Goal: Find specific page/section: Locate a particular part of the current website

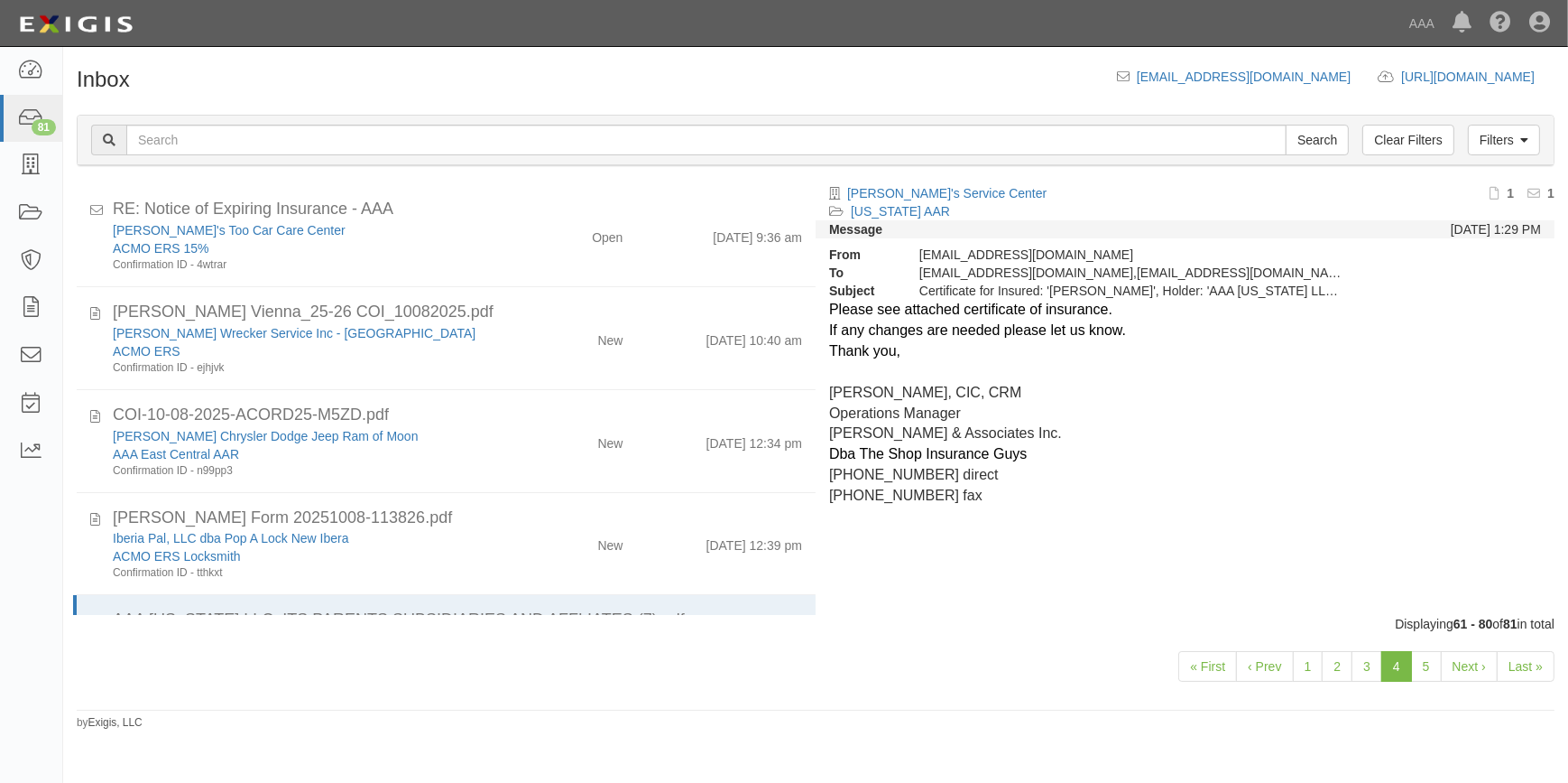
scroll to position [282, 0]
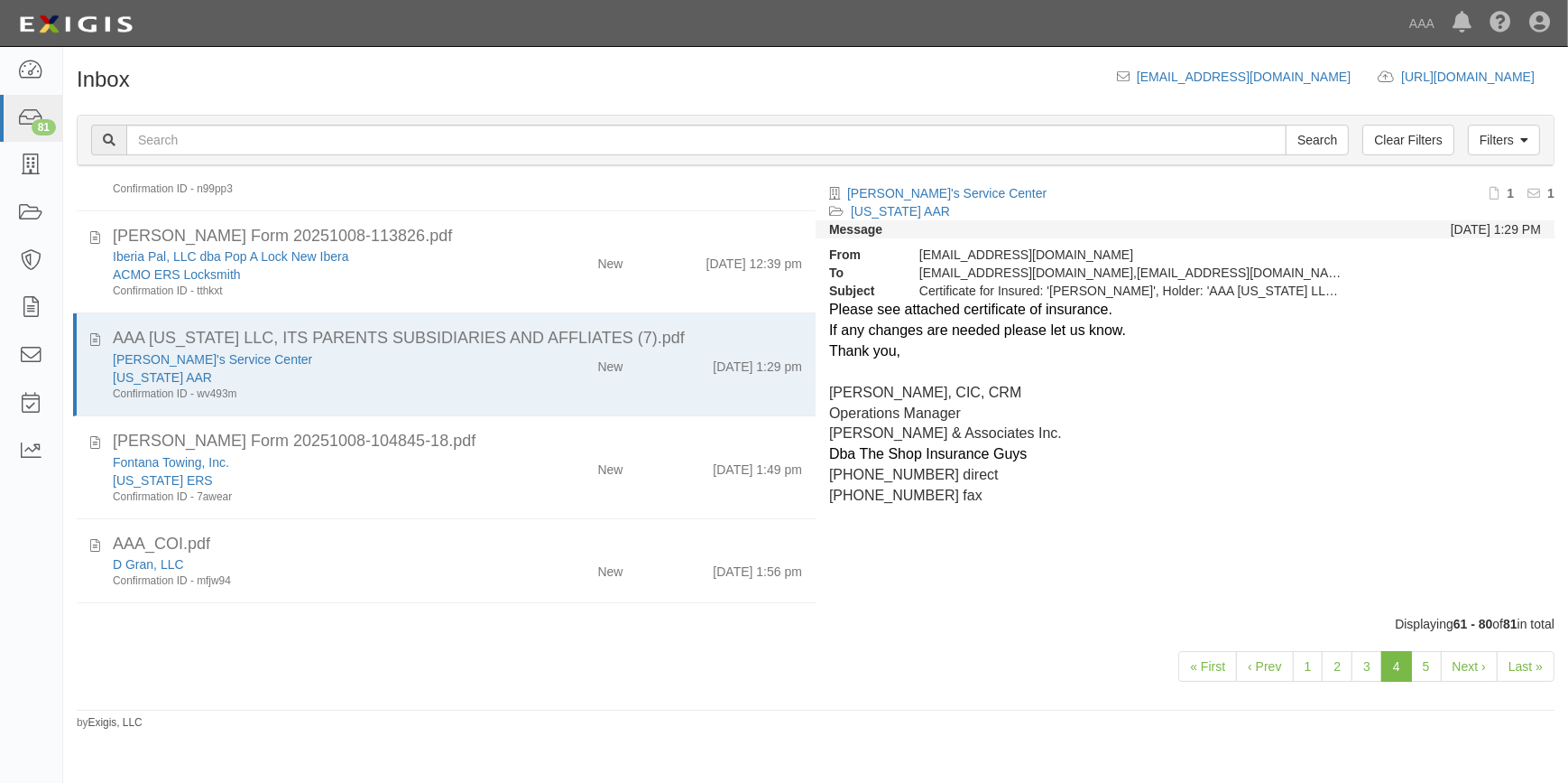
click at [1255, 9] on div "Dashboard 81 Inbox Parties Agreements Coverages Documents Messages Tasks Report…" at bounding box center [784, 23] width 1541 height 46
click at [20, 169] on icon at bounding box center [30, 166] width 25 height 21
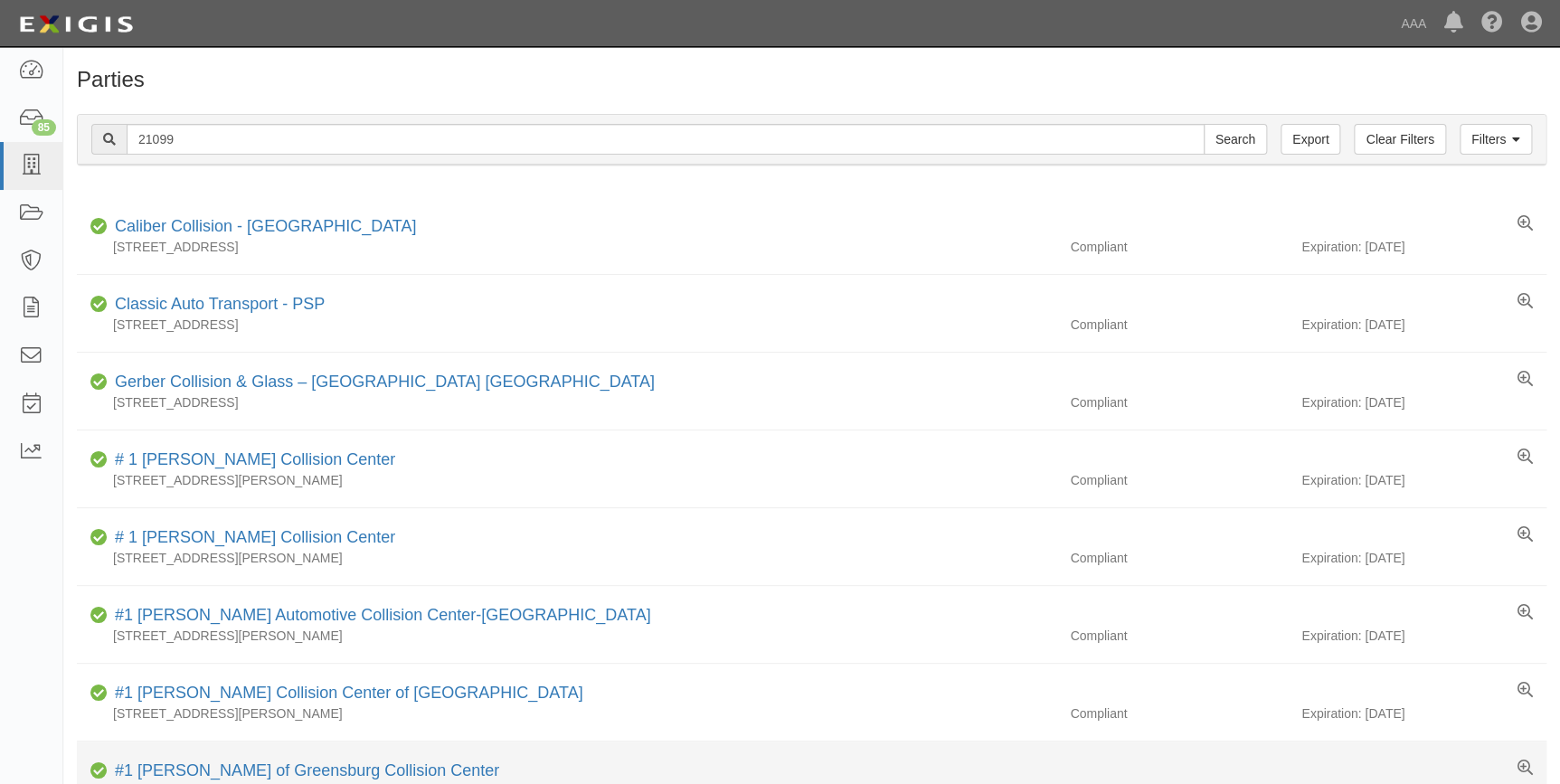
type input "21099"
click at [1204, 124] on input "Search" at bounding box center [1235, 139] width 63 height 31
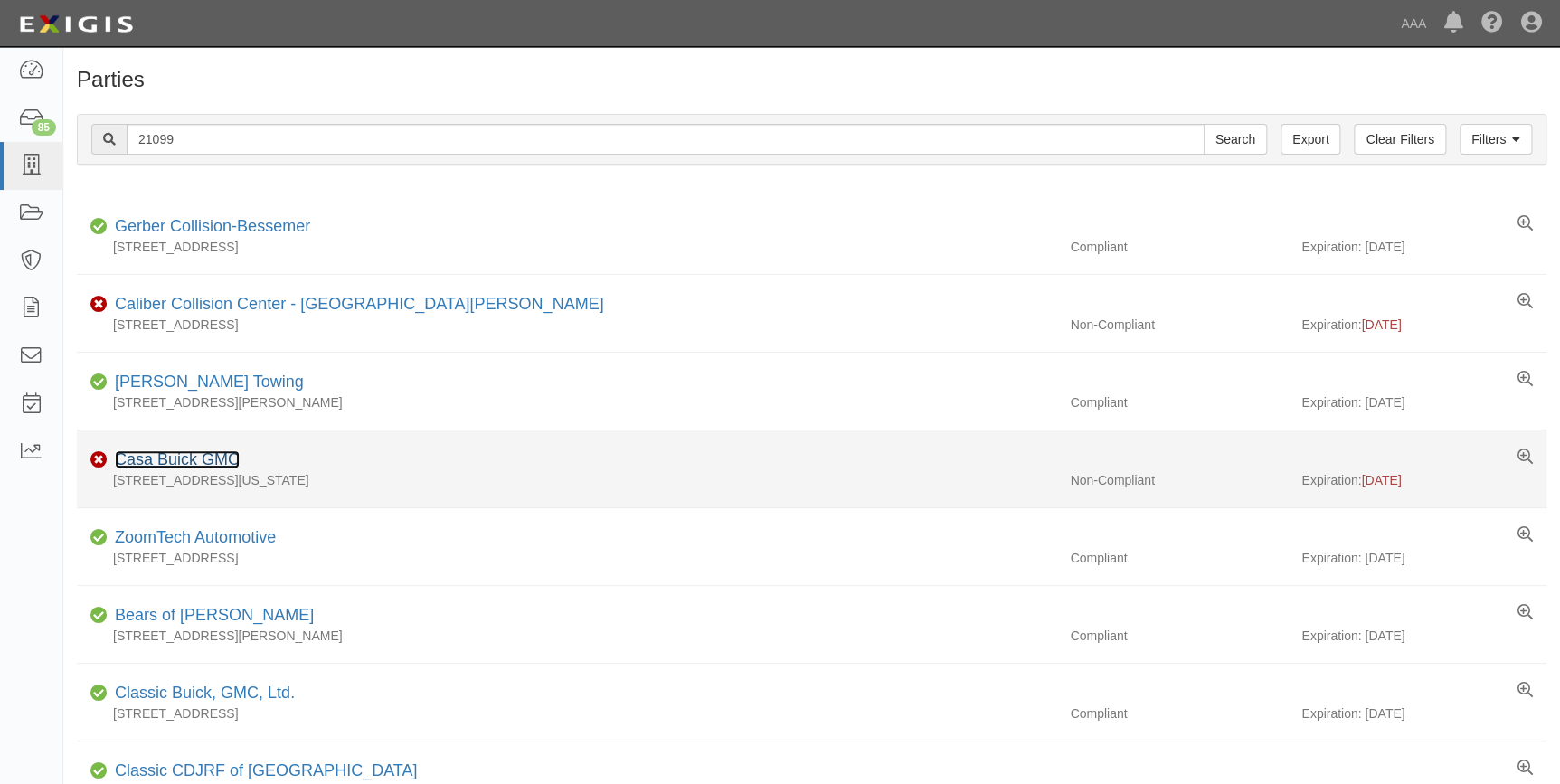
click at [182, 458] on link "Casa Buick GMC" at bounding box center [178, 459] width 125 height 18
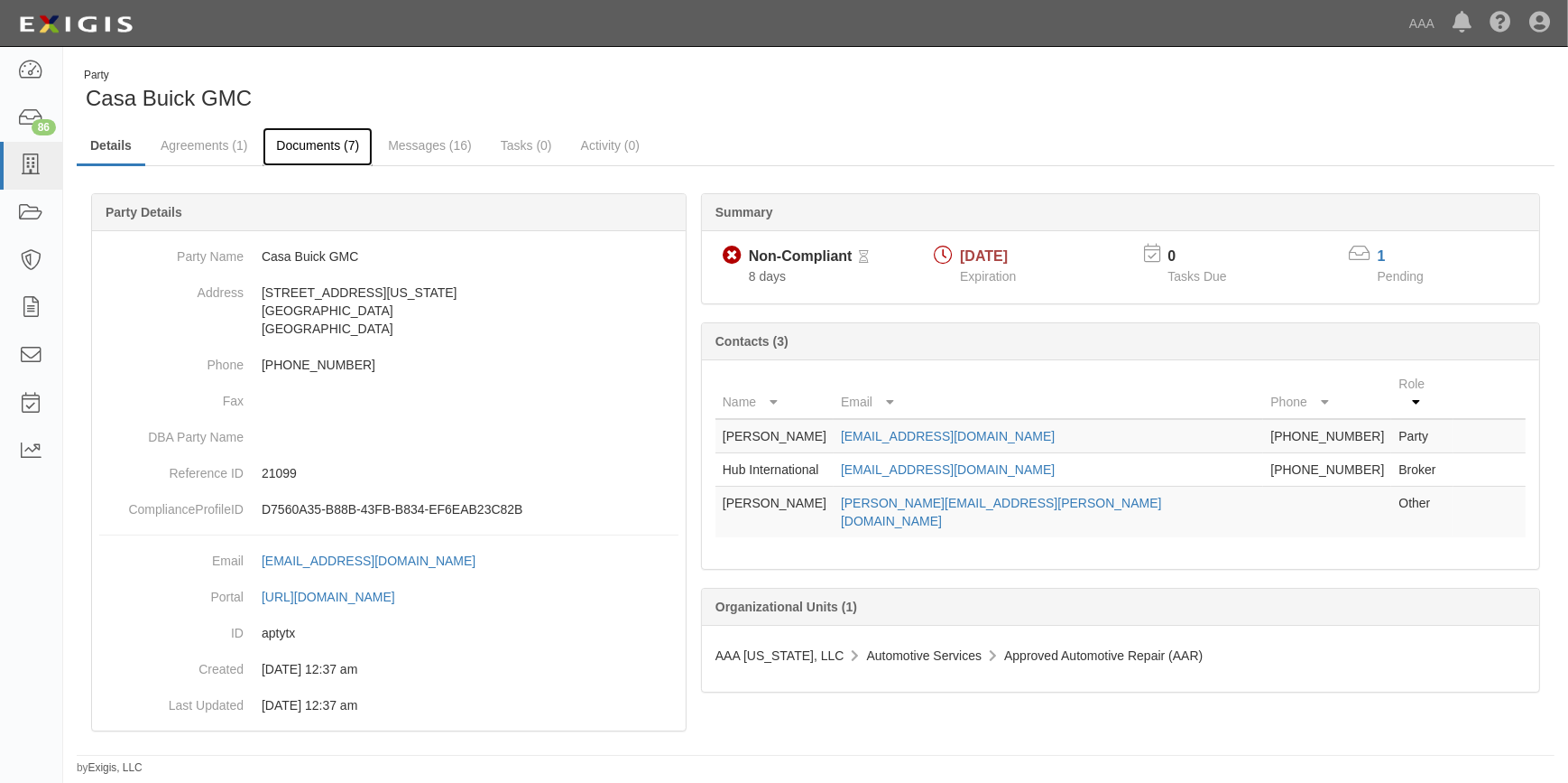
click at [334, 140] on link "Documents (7)" at bounding box center [317, 146] width 110 height 39
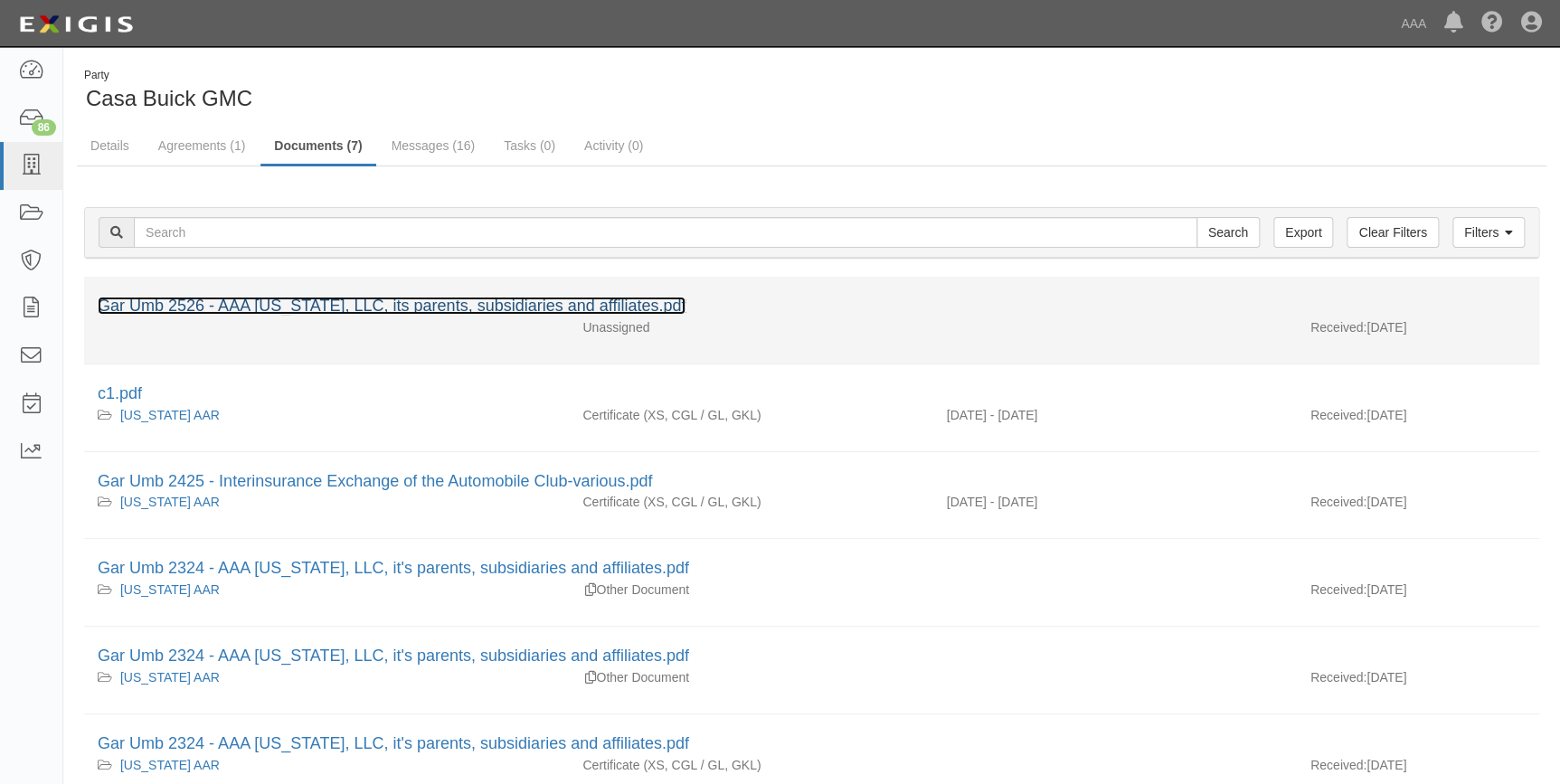
click at [361, 302] on link "Gar Umb 2526 - AAA [US_STATE], LLC, its parents, subsidiaries and affiliates.pdf" at bounding box center [391, 305] width 588 height 18
